Goal: Transaction & Acquisition: Purchase product/service

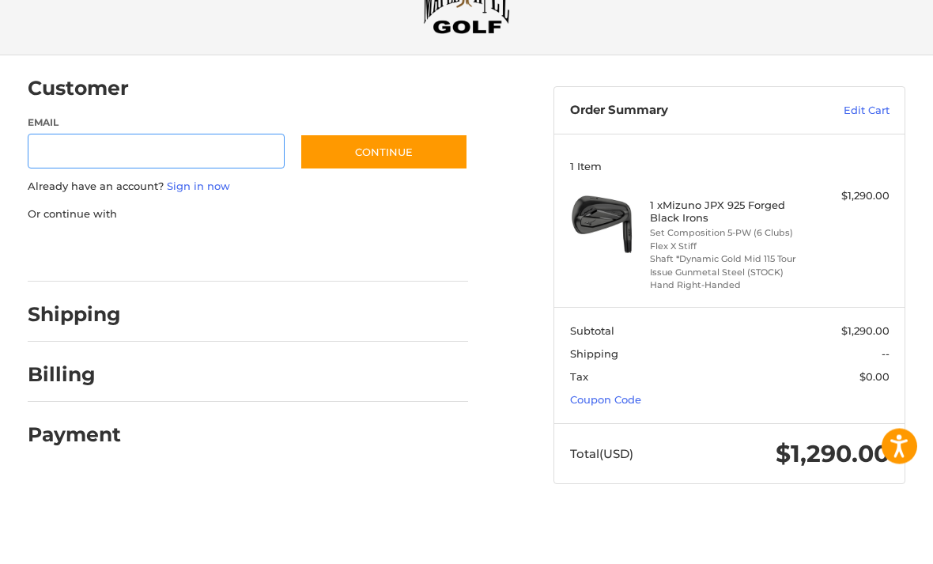
scroll to position [19, 0]
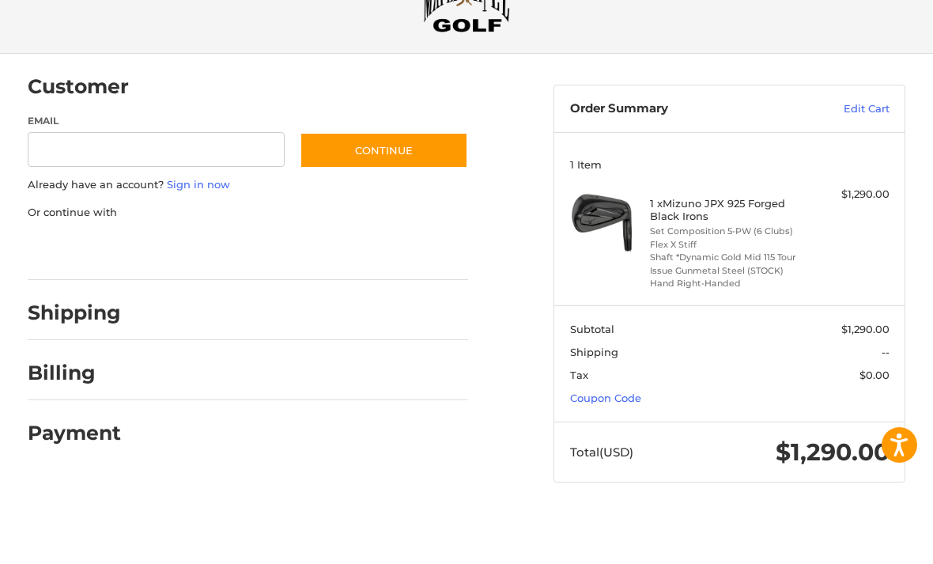
click at [0, 563] on div at bounding box center [0, 567] width 0 height 0
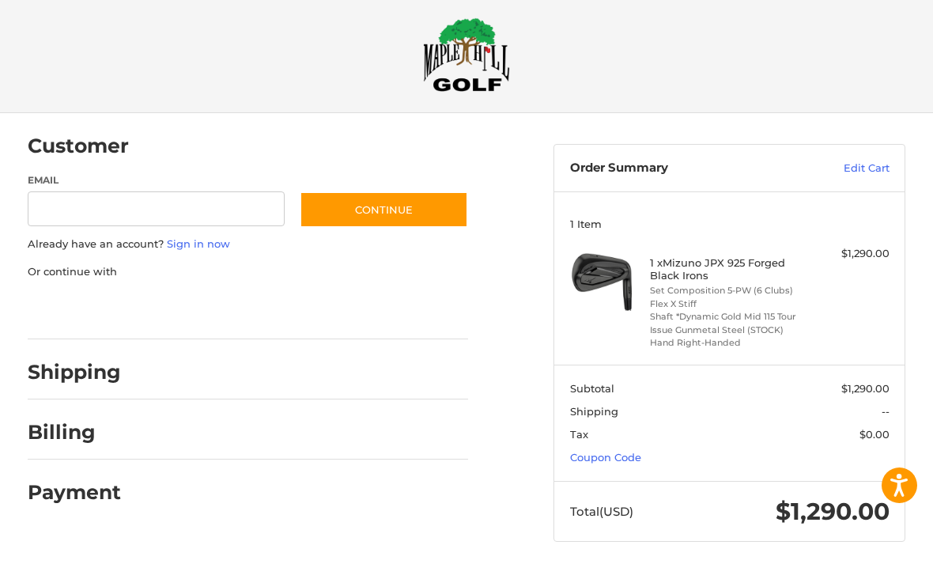
click at [1, 184] on div "Customer Guest Customer Email Subscribe to our newsletter. Continue Already hav…" at bounding box center [466, 357] width 933 height 460
